Goal: Task Accomplishment & Management: Complete application form

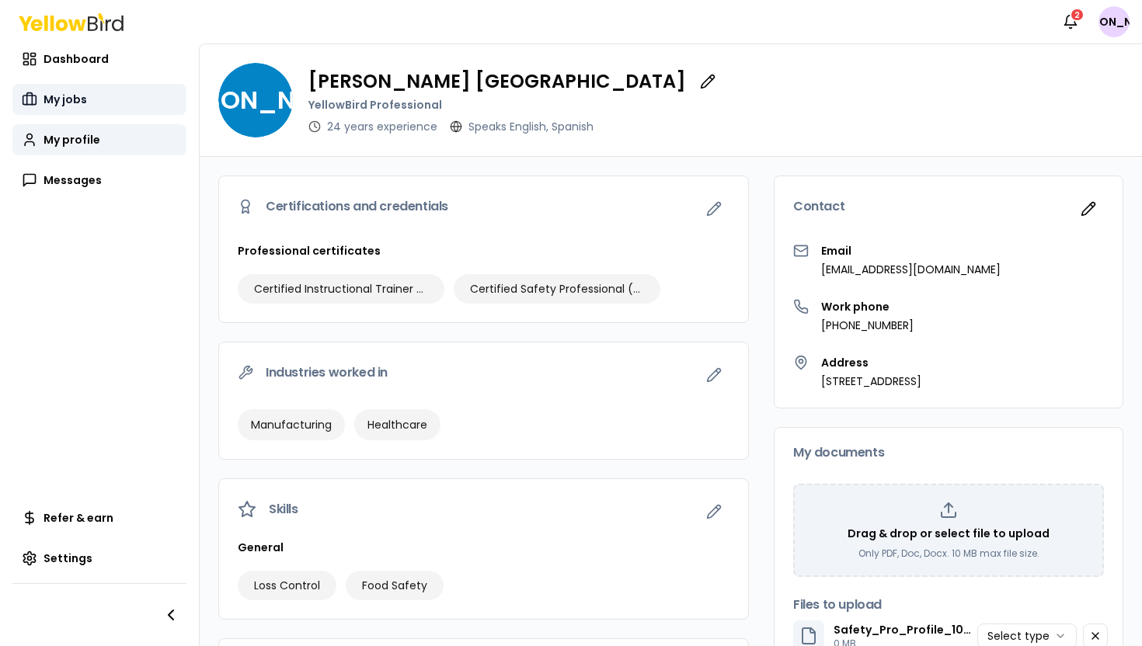
click at [69, 109] on link "My jobs" at bounding box center [99, 99] width 174 height 31
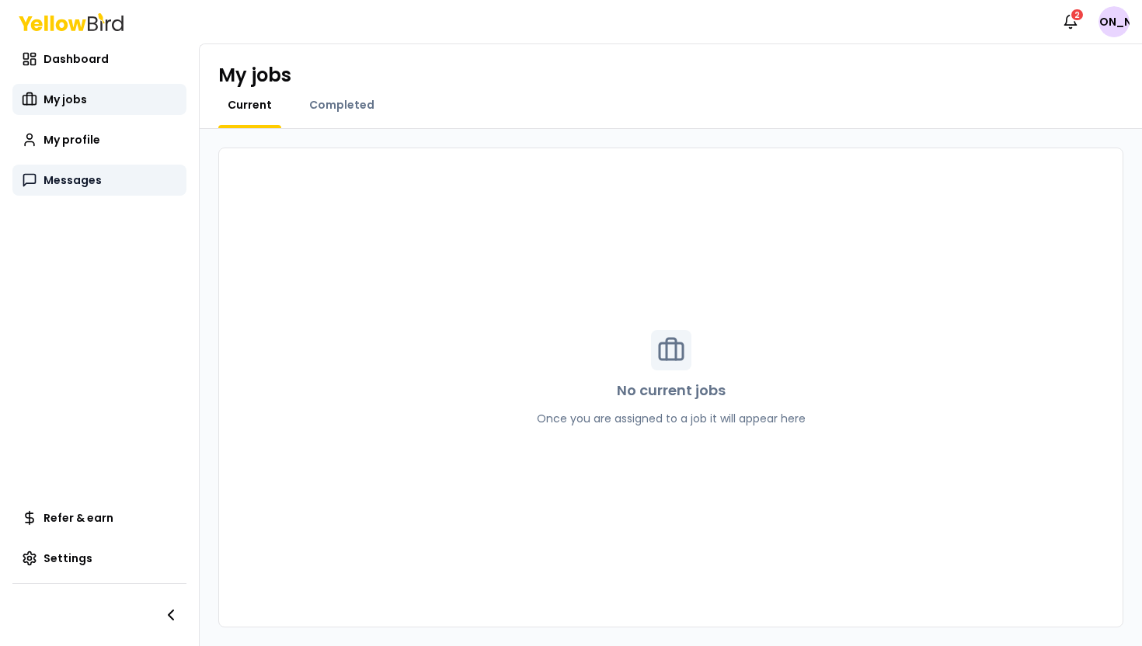
click at [110, 181] on link "Messages" at bounding box center [99, 180] width 174 height 31
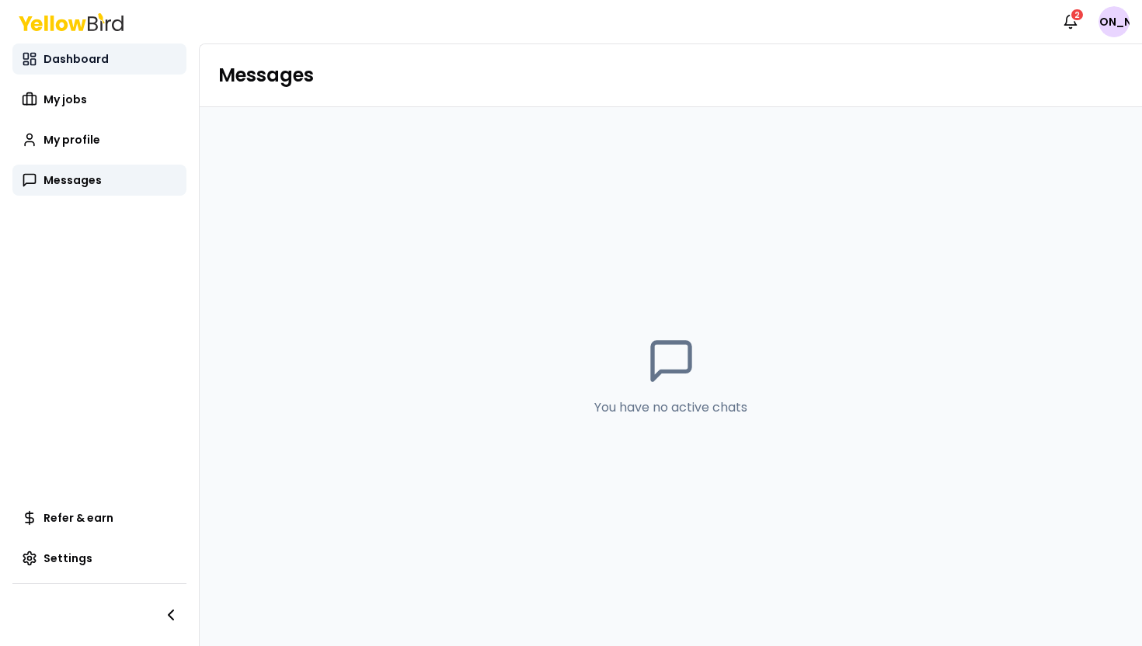
click at [96, 64] on span "Dashboard" at bounding box center [76, 59] width 65 height 16
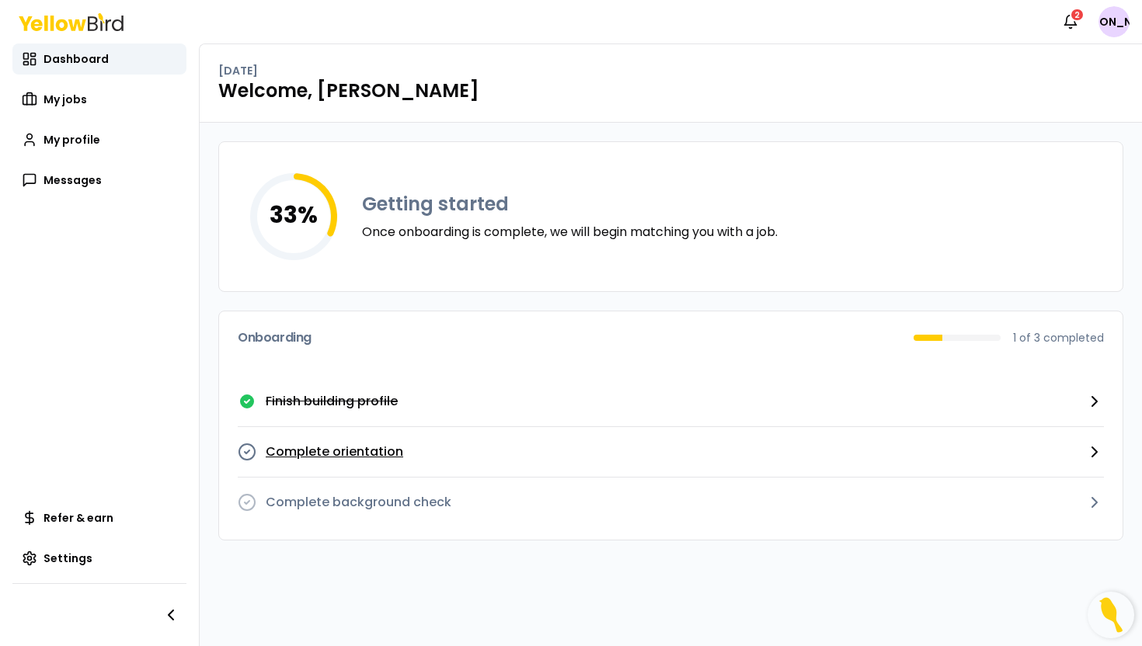
click at [375, 450] on p "Complete orientation" at bounding box center [335, 452] width 138 height 19
